Goal: Task Accomplishment & Management: Manage account settings

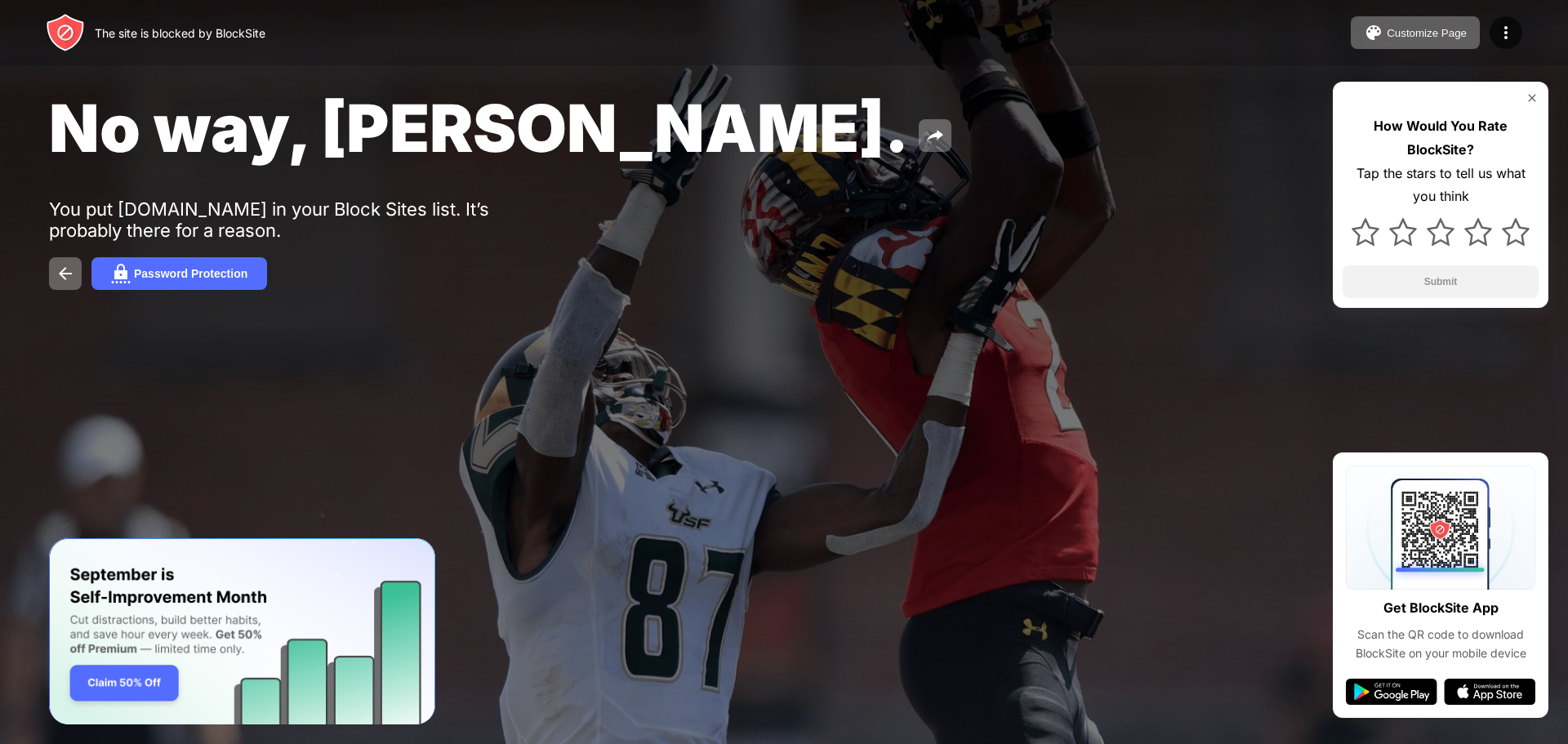
click at [773, 737] on div at bounding box center [784, 372] width 1568 height 744
click at [907, 106] on div "No way, Jose." at bounding box center [637, 128] width 1176 height 79
